Goal: Information Seeking & Learning: Learn about a topic

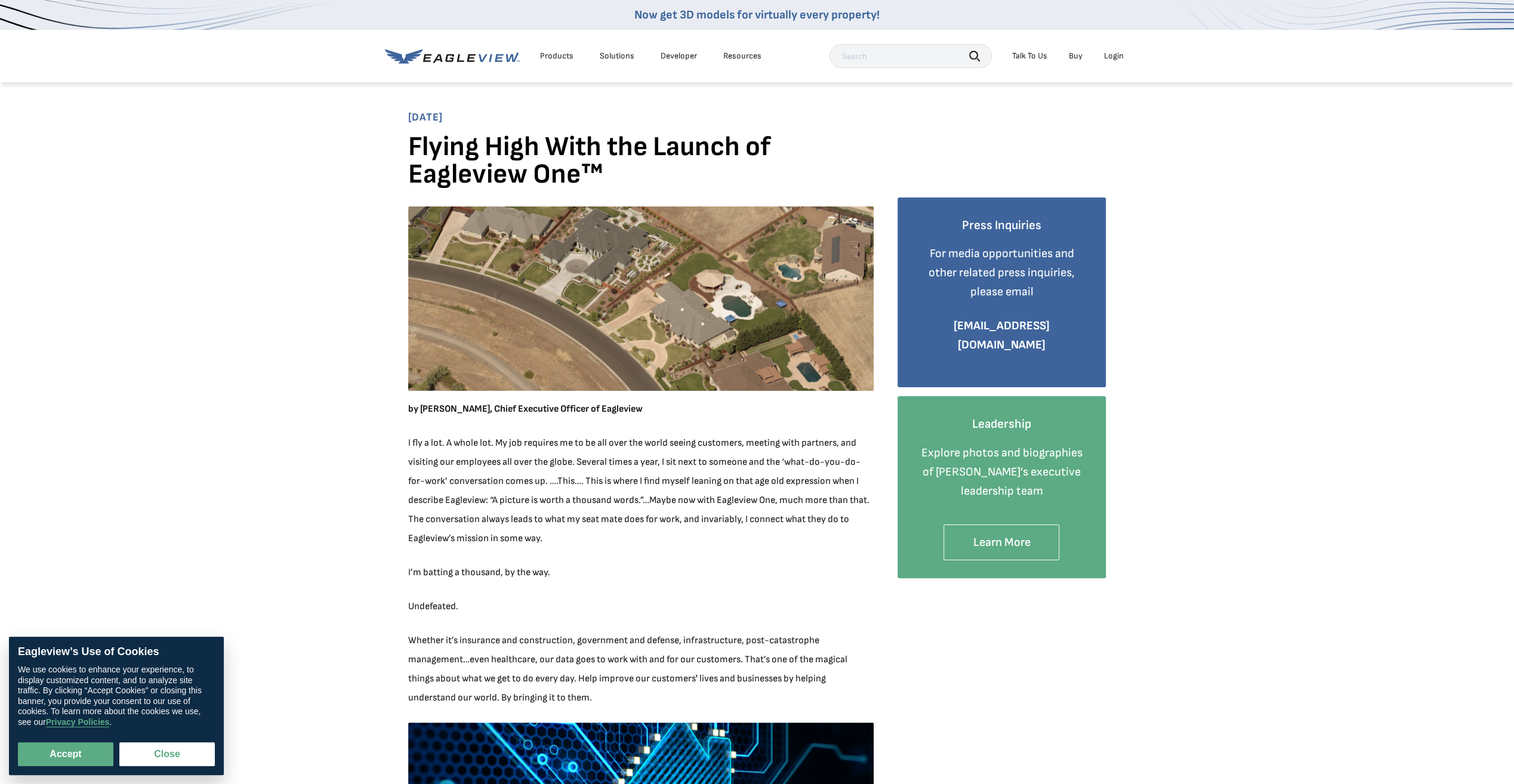
drag, startPoint x: 260, startPoint y: 395, endPoint x: 260, endPoint y: 413, distance: 18.0
click at [564, 56] on div "Products" at bounding box center [556, 56] width 33 height 11
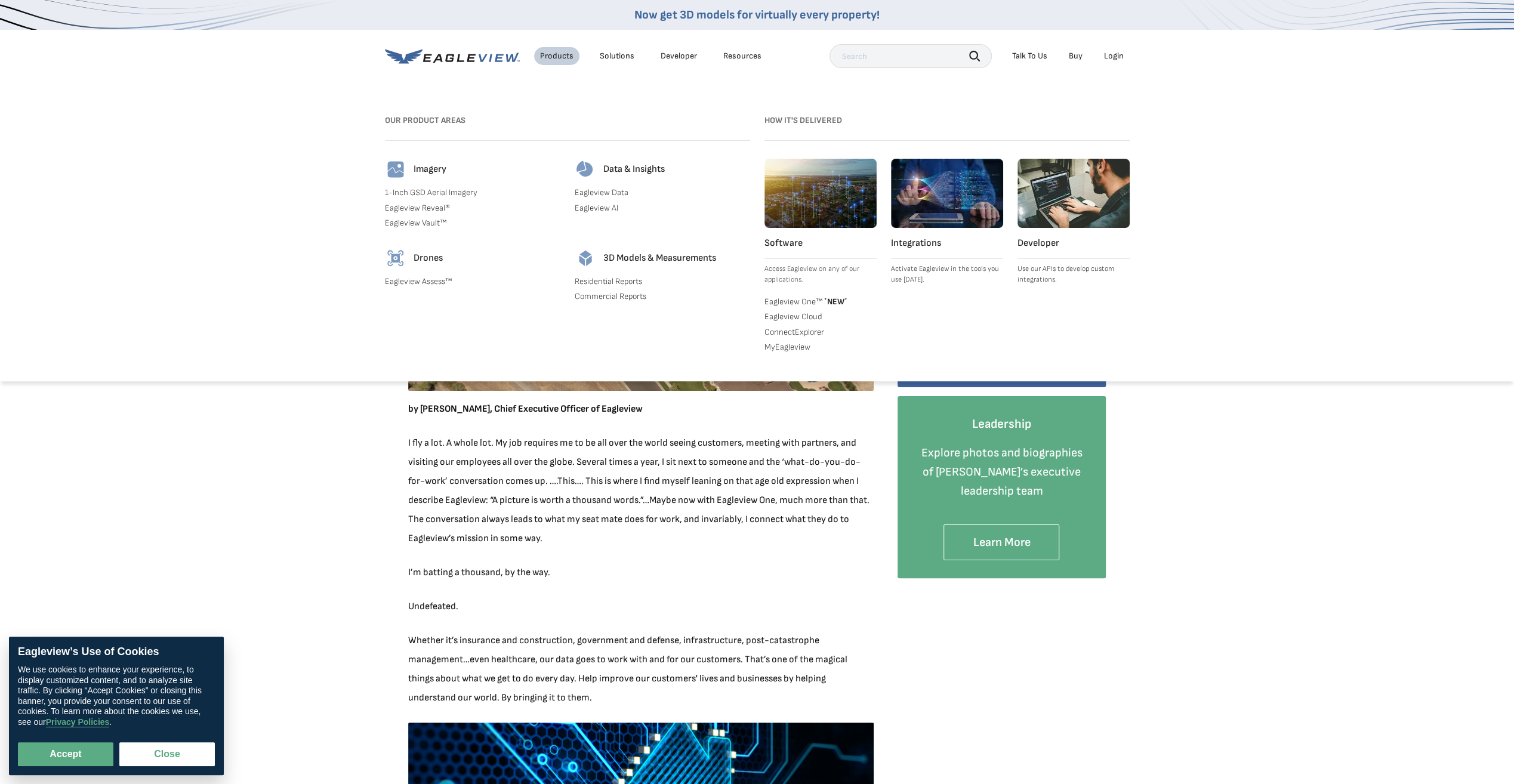
click at [444, 189] on link "1-Inch GSD Aerial Imagery" at bounding box center [472, 192] width 176 height 11
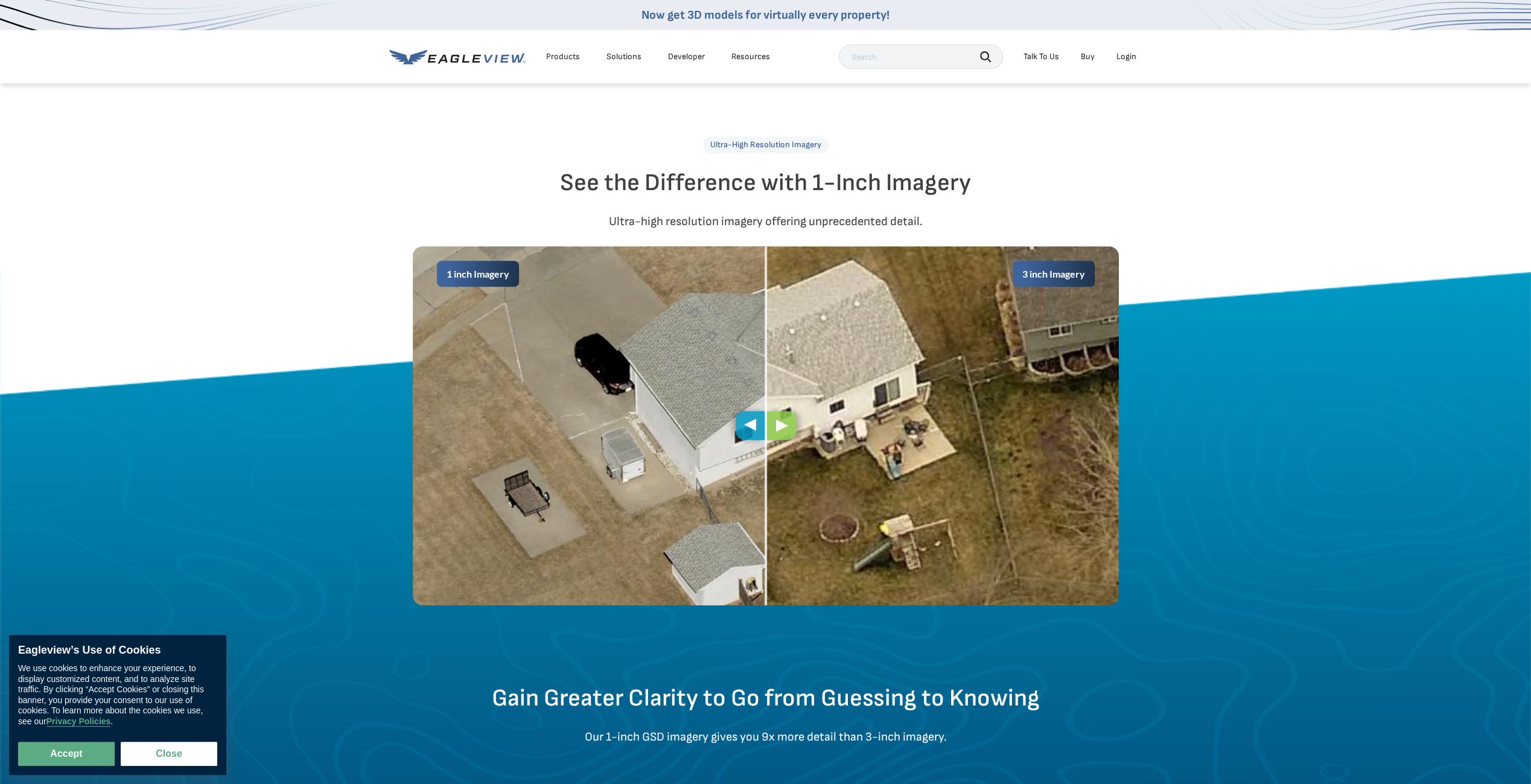
scroll to position [543, 0]
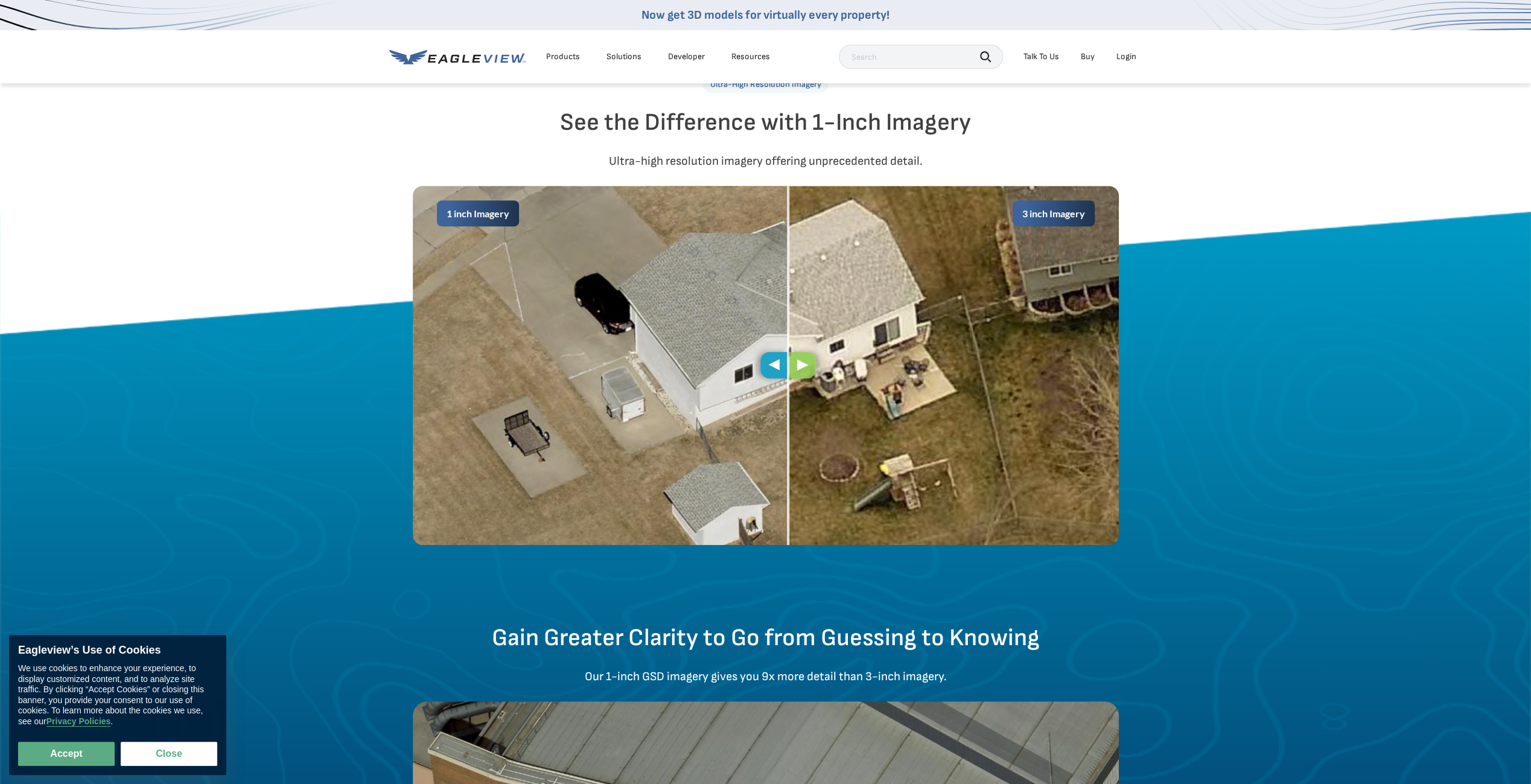
drag, startPoint x: 750, startPoint y: 367, endPoint x: 713, endPoint y: 401, distance: 50.2
click at [713, 401] on div "1 inch Imagery 3 inch Imagery" at bounding box center [766, 365] width 706 height 359
